Goal: Information Seeking & Learning: Learn about a topic

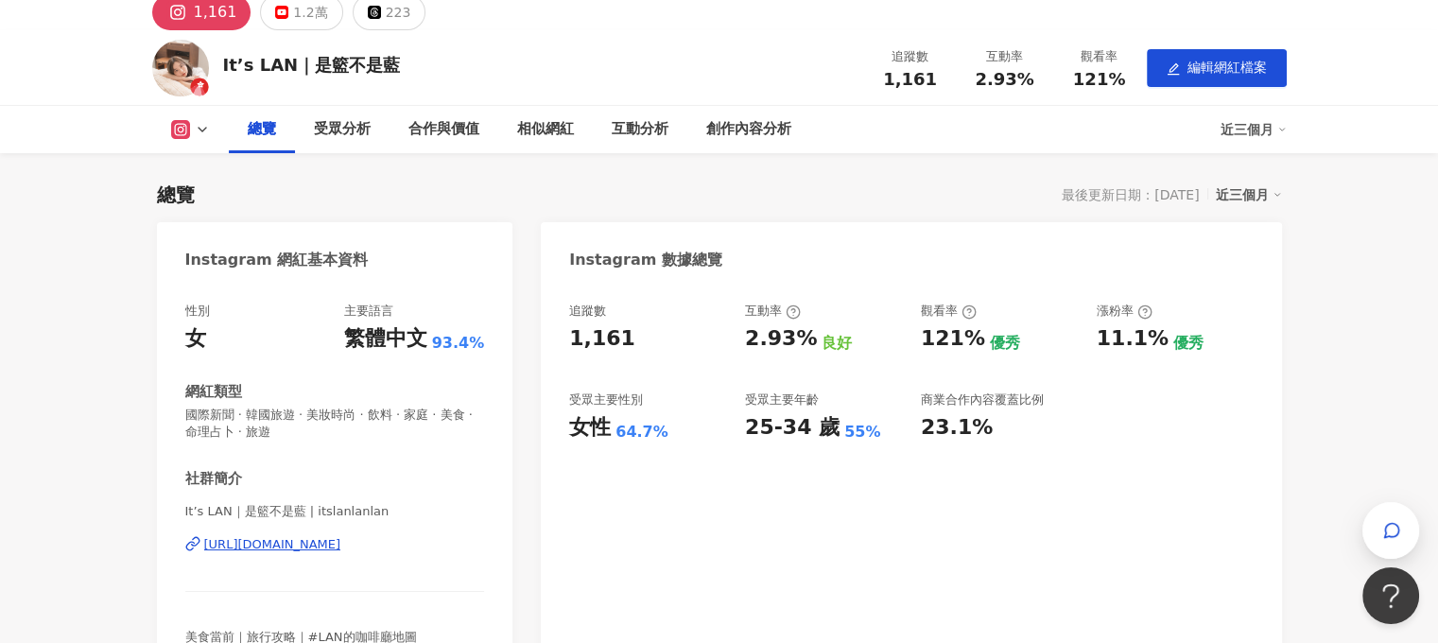
scroll to position [95, 0]
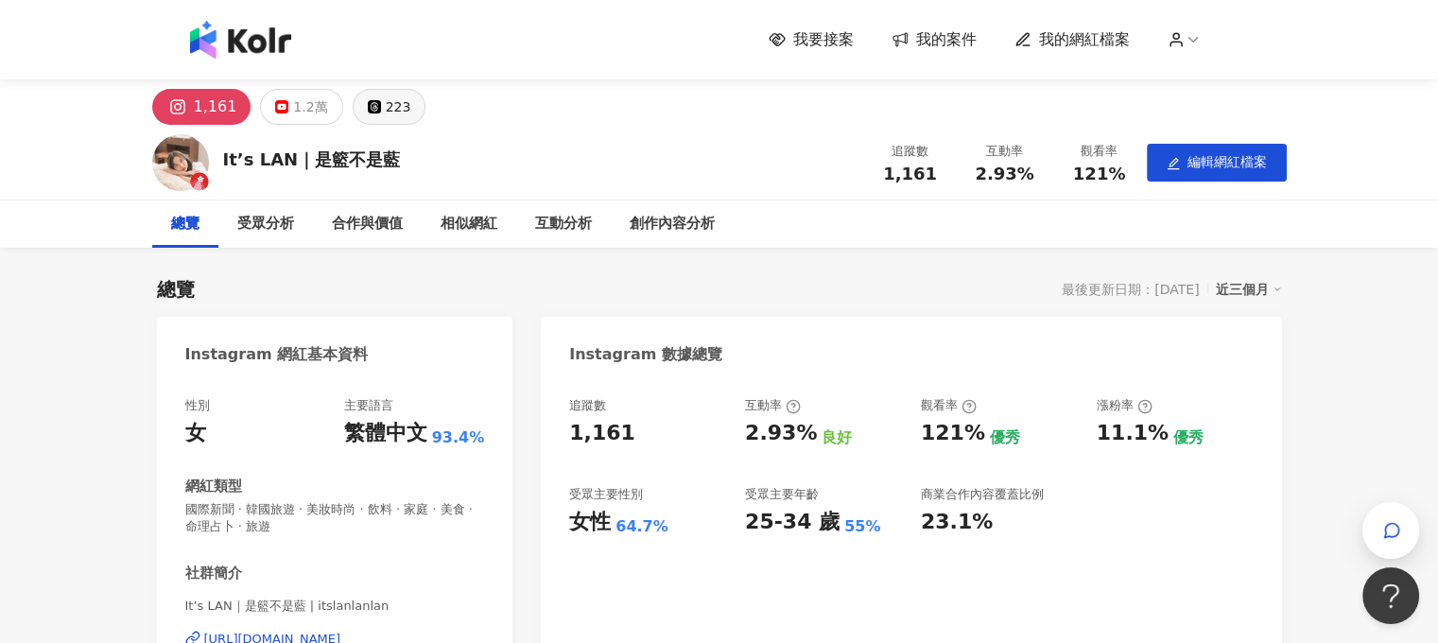
click at [395, 108] on div "223" at bounding box center [399, 107] width 26 height 26
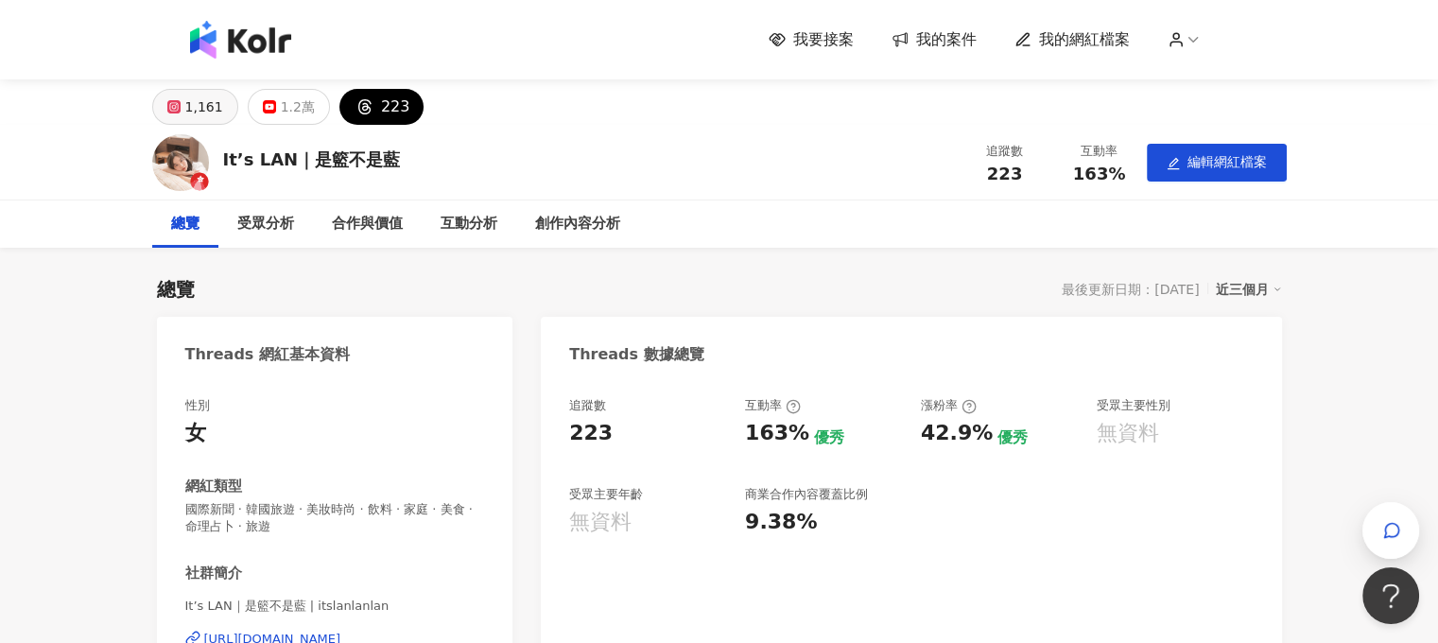
click at [200, 105] on div "1,161" at bounding box center [204, 107] width 38 height 26
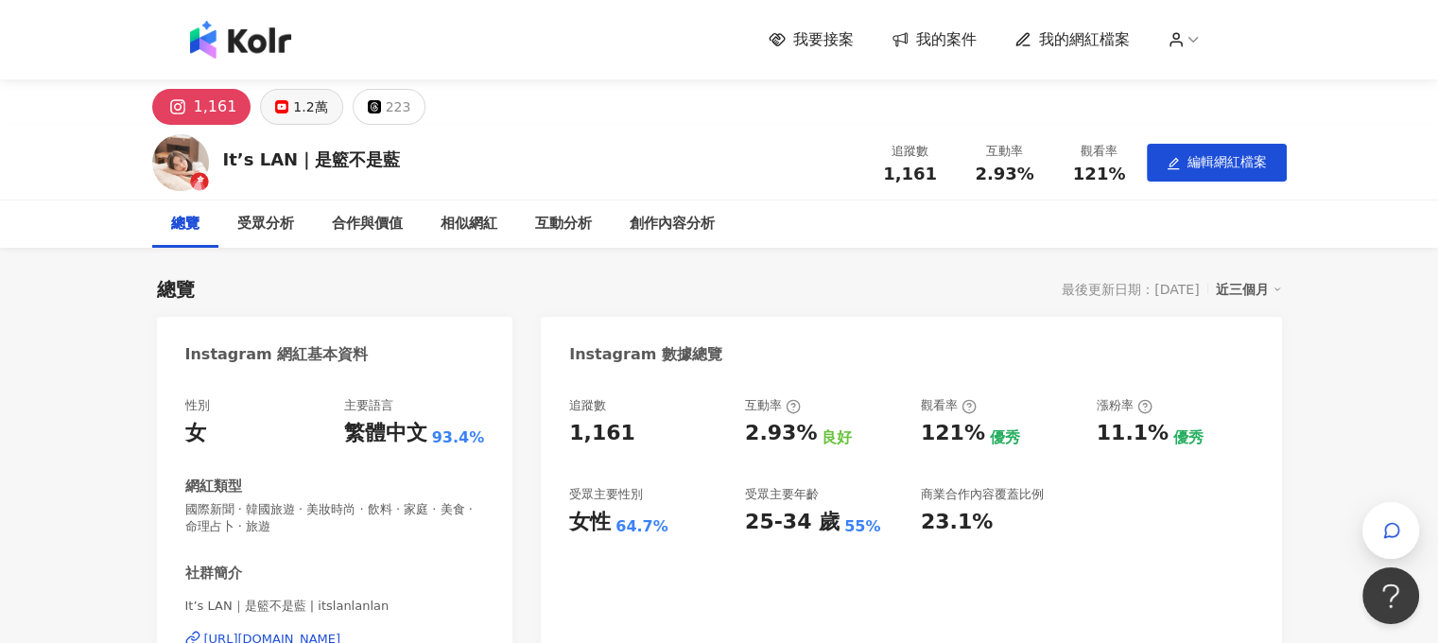
click at [268, 105] on button "1.2萬" at bounding box center [301, 107] width 82 height 36
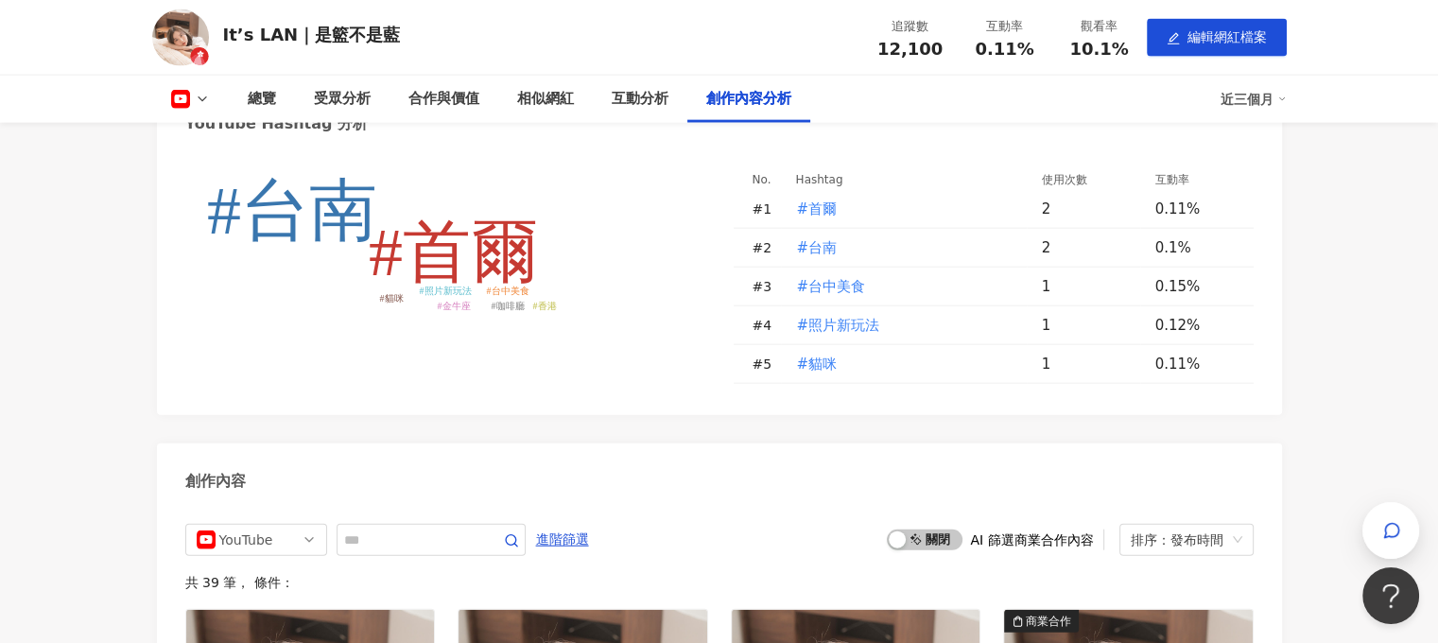
scroll to position [4538, 0]
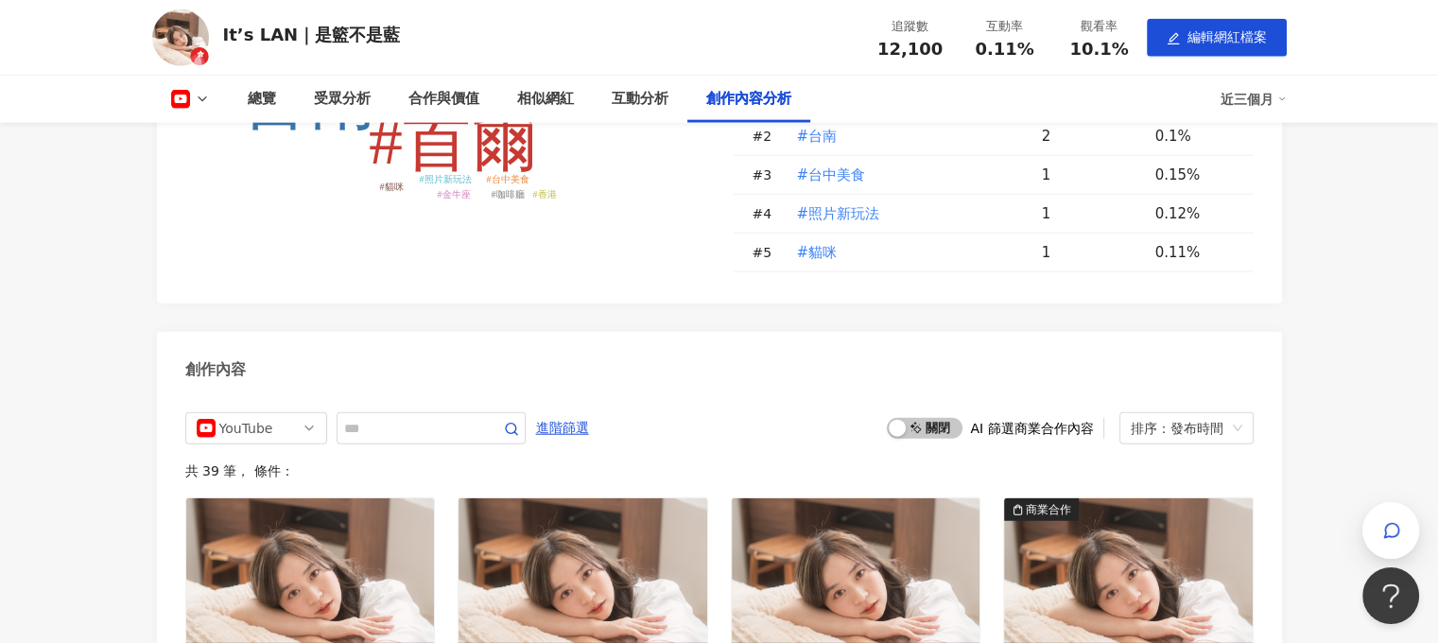
click at [207, 97] on icon at bounding box center [202, 99] width 15 height 15
click at [242, 129] on button "Instagram" at bounding box center [219, 134] width 113 height 26
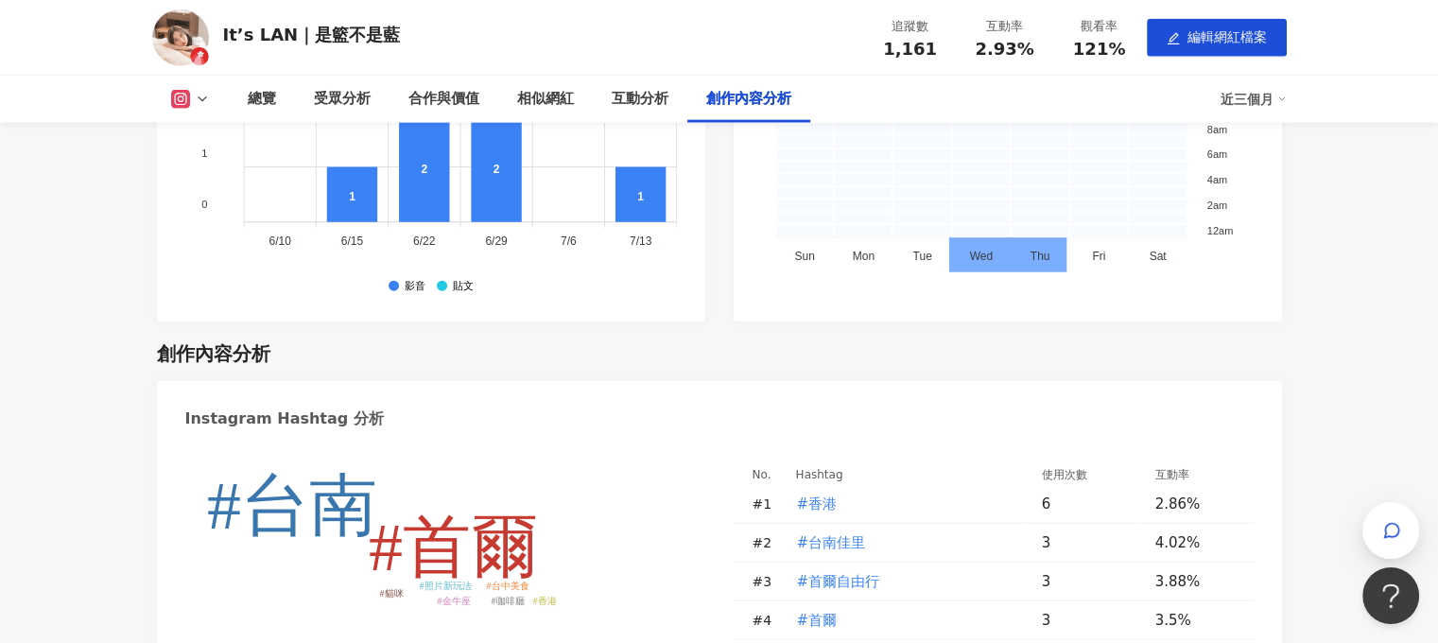
click at [208, 99] on icon at bounding box center [202, 99] width 15 height 15
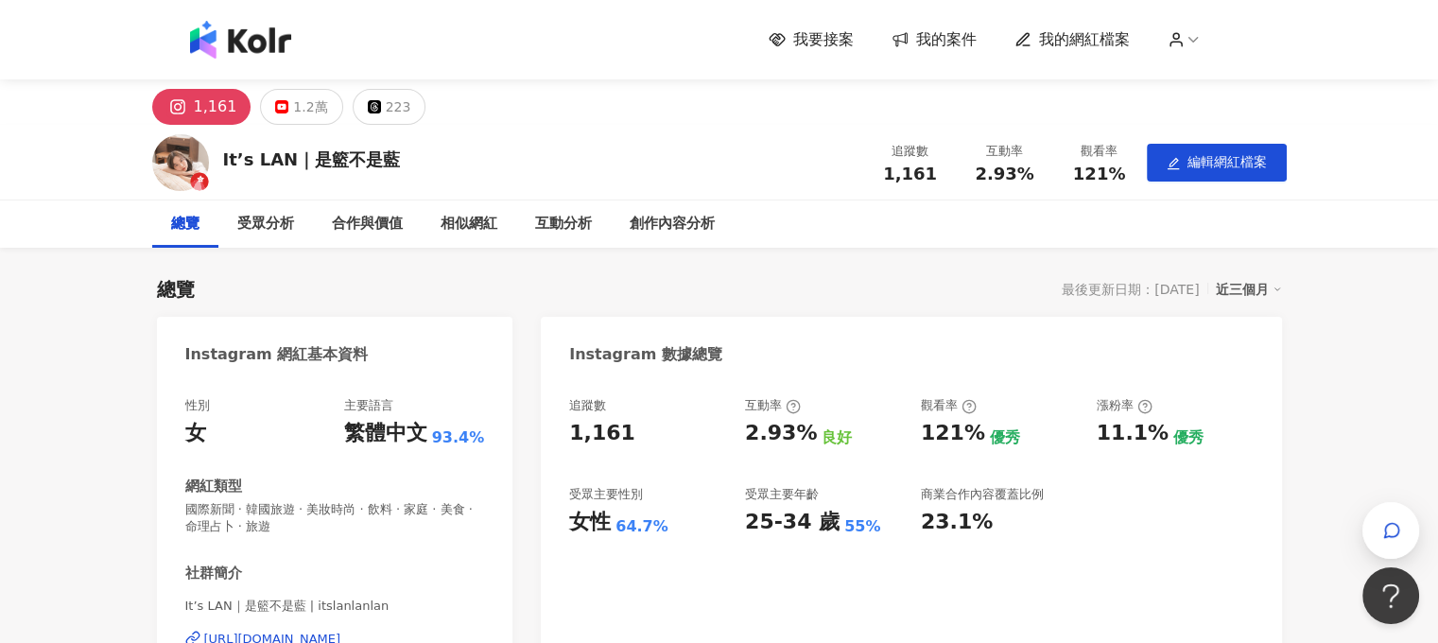
scroll to position [65, 0]
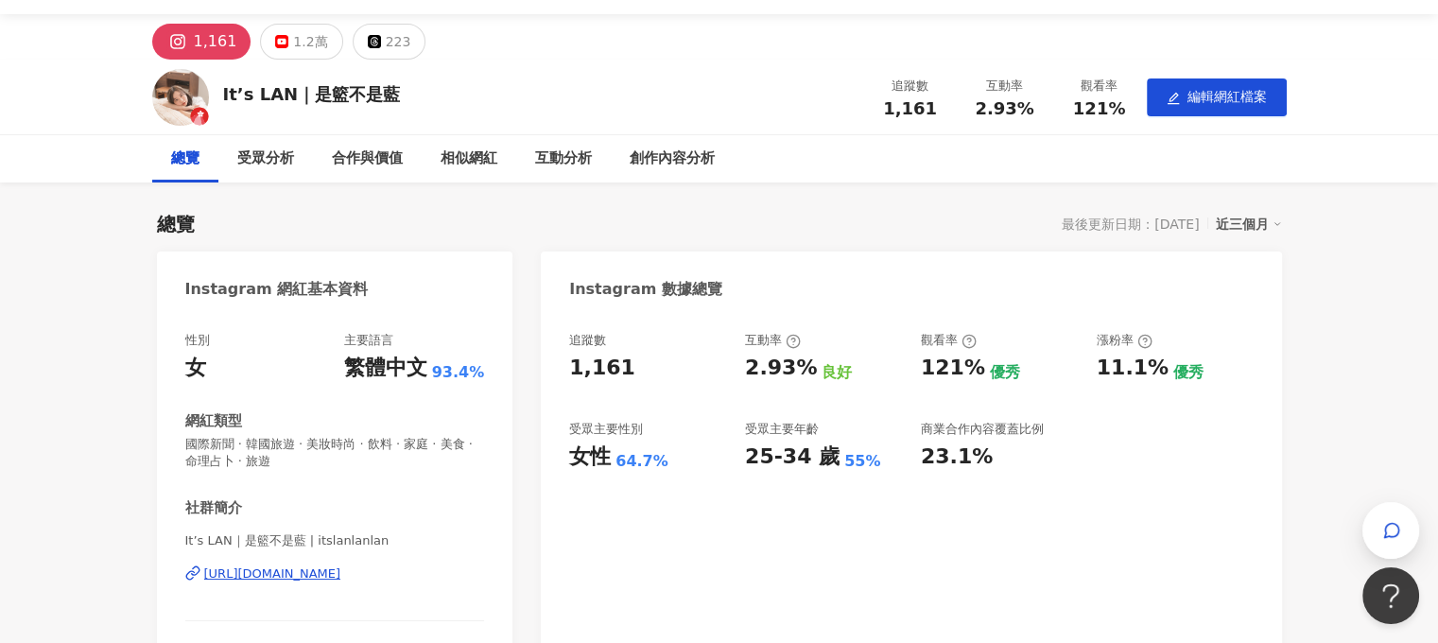
click at [976, 486] on div "追蹤數 1,161 互動率 2.93% 良好 觀看率 121% 優秀 漲粉率 11.1% 優秀 受眾主要性別 女性 64.7% 受眾主要年齡 25-34 歲 …" at bounding box center [911, 533] width 740 height 441
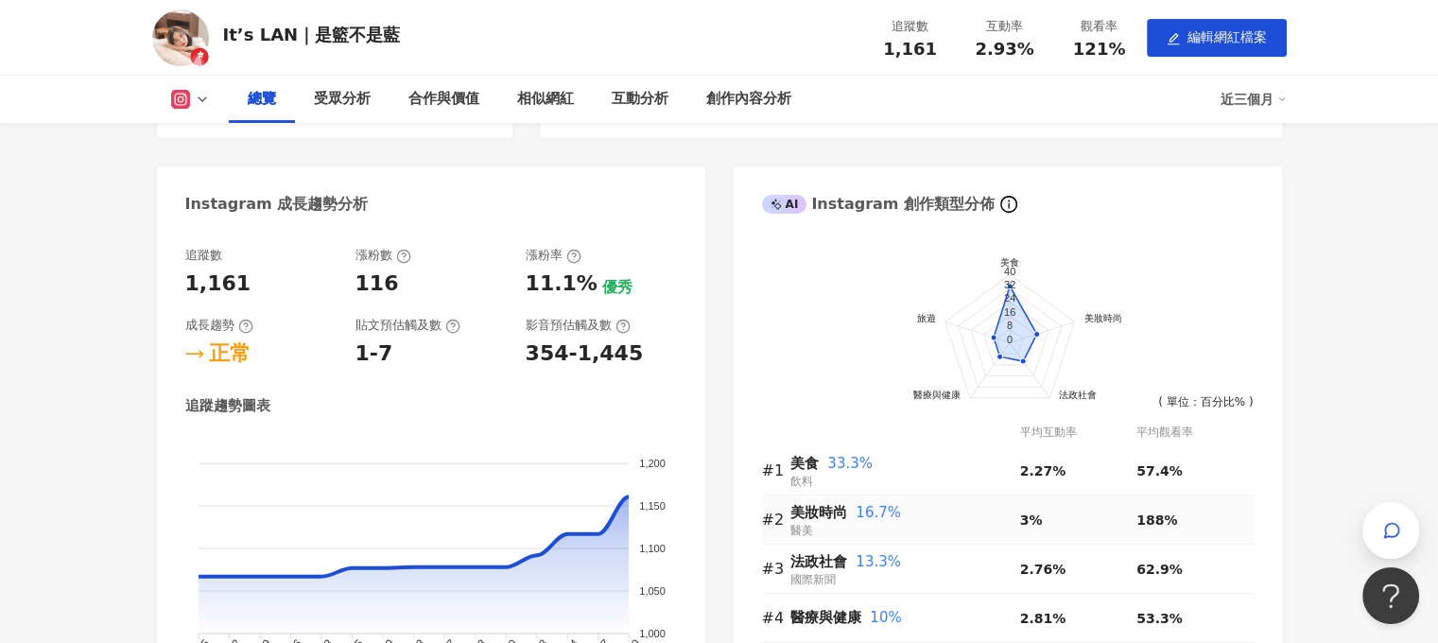
scroll to position [727, 0]
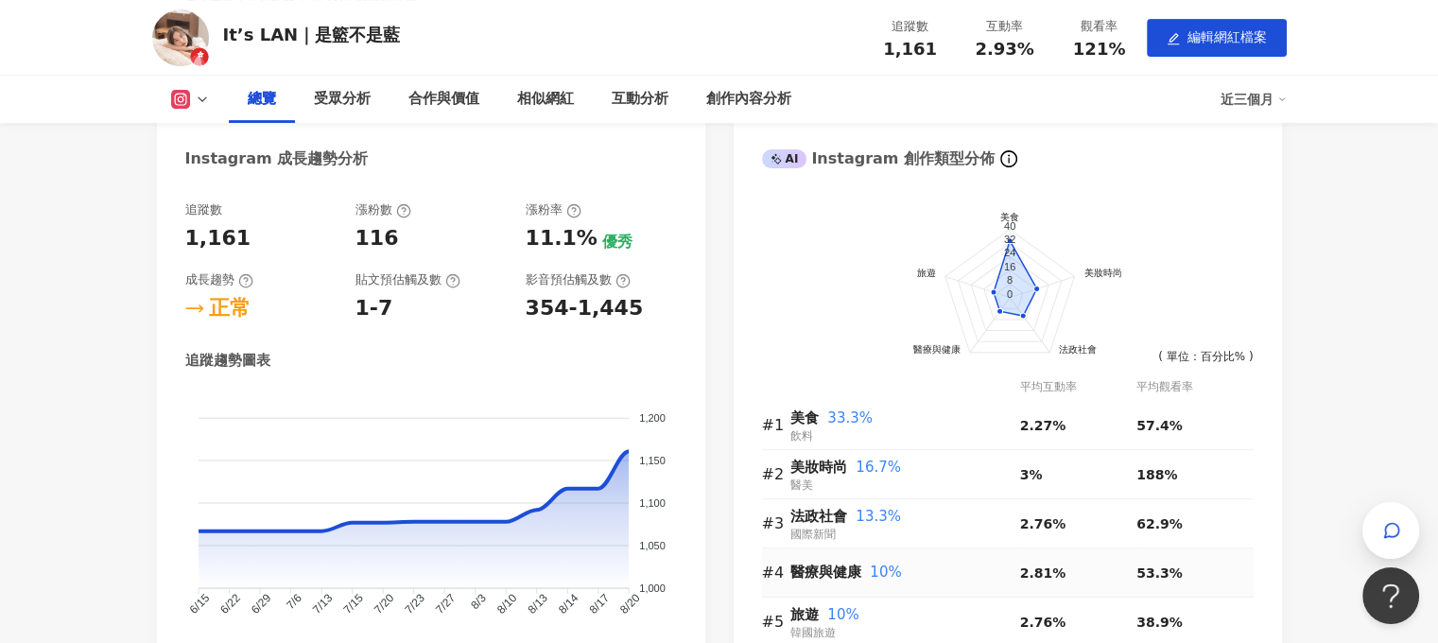
click at [879, 576] on span "10%" at bounding box center [885, 571] width 31 height 17
drag, startPoint x: 792, startPoint y: 571, endPoint x: 859, endPoint y: 570, distance: 67.1
click at [859, 570] on span "醫療與健康" at bounding box center [825, 571] width 71 height 17
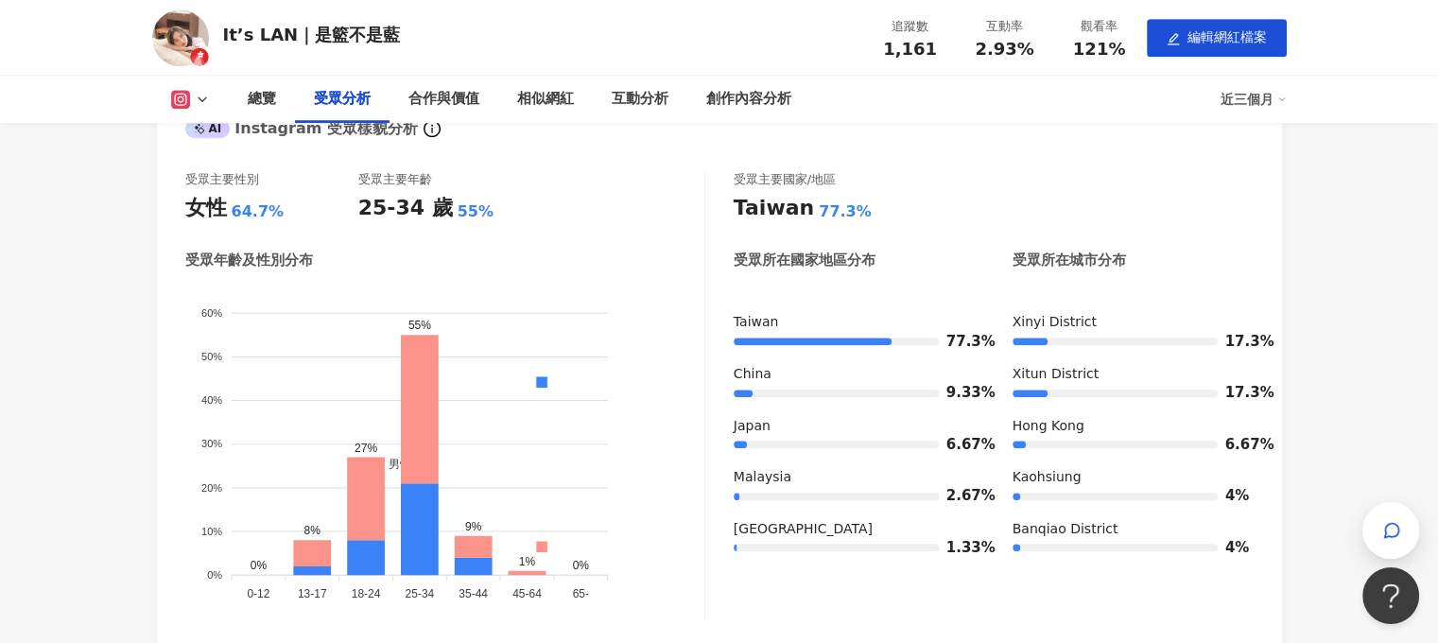
scroll to position [1351, 0]
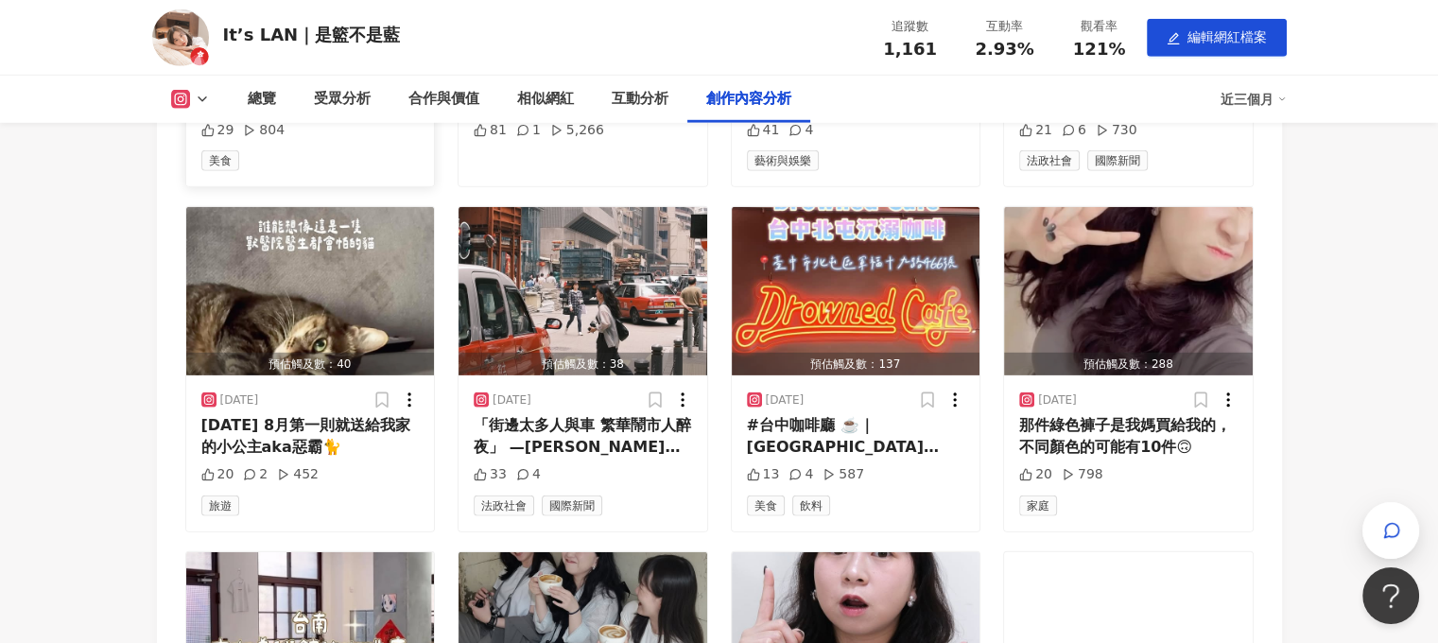
scroll to position [5605, 0]
